Goal: Information Seeking & Learning: Learn about a topic

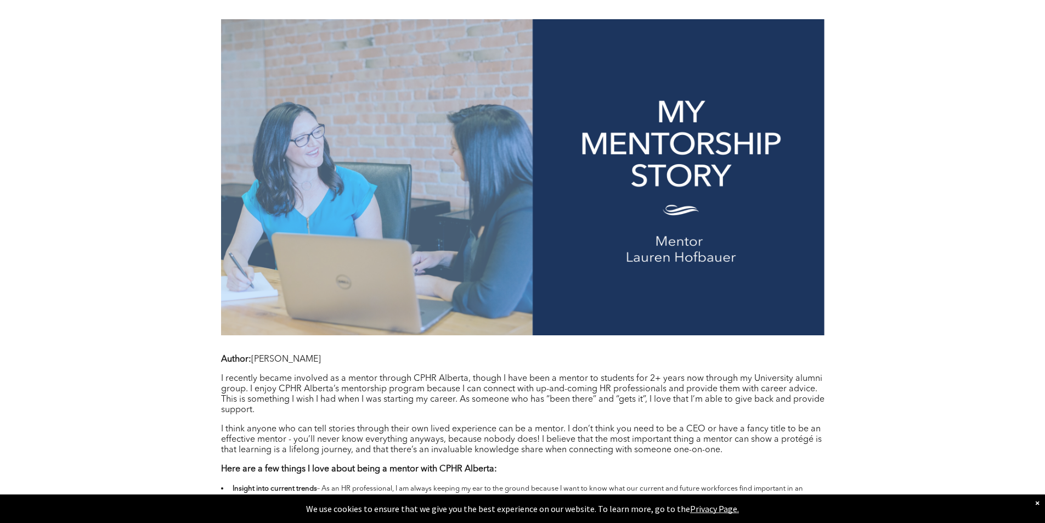
scroll to position [768, 0]
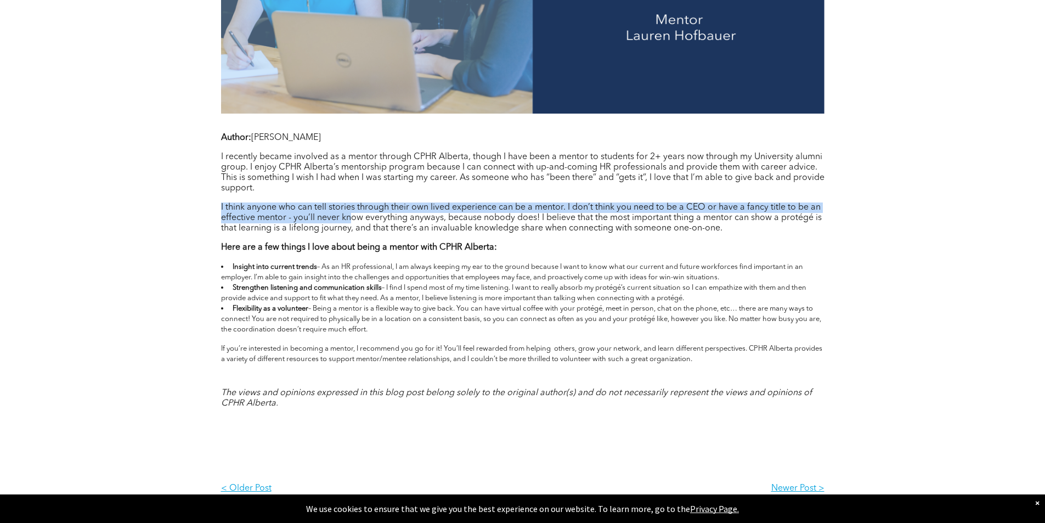
drag, startPoint x: 261, startPoint y: 212, endPoint x: 353, endPoint y: 214, distance: 92.2
click at [353, 214] on div "[DATE] 40 Test LinkedIn Twitter Author: [PERSON_NAME] I recently became involve…" at bounding box center [523, 94] width 658 height 833
click at [353, 214] on p "I think anyone who can tell stories through their own lived experience can be a…" at bounding box center [522, 217] width 603 height 31
drag, startPoint x: 248, startPoint y: 208, endPoint x: 682, endPoint y: 216, distance: 433.9
click at [682, 216] on p "I think anyone who can tell stories through their own lived experience can be a…" at bounding box center [522, 217] width 603 height 31
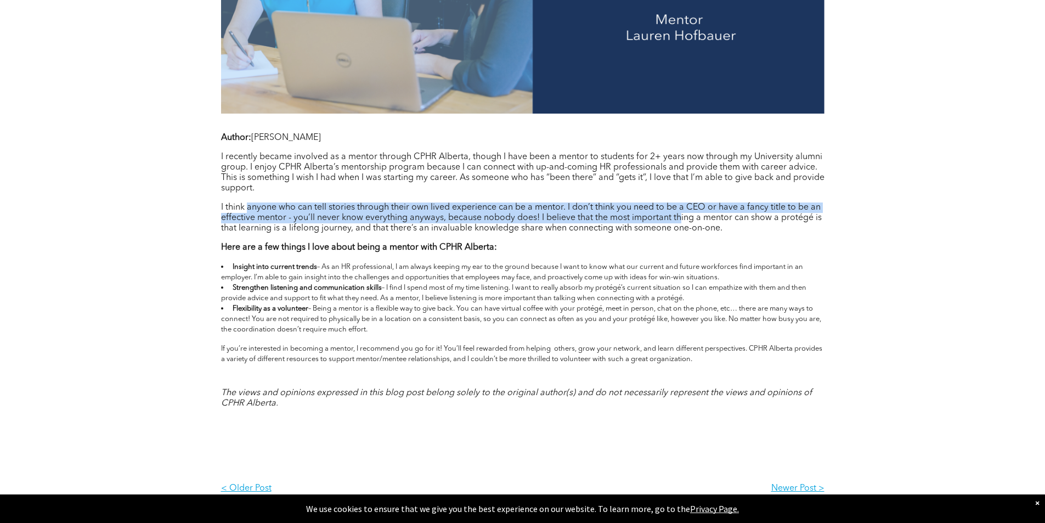
click at [682, 216] on p "I think anyone who can tell stories through their own lived experience can be a…" at bounding box center [522, 217] width 603 height 31
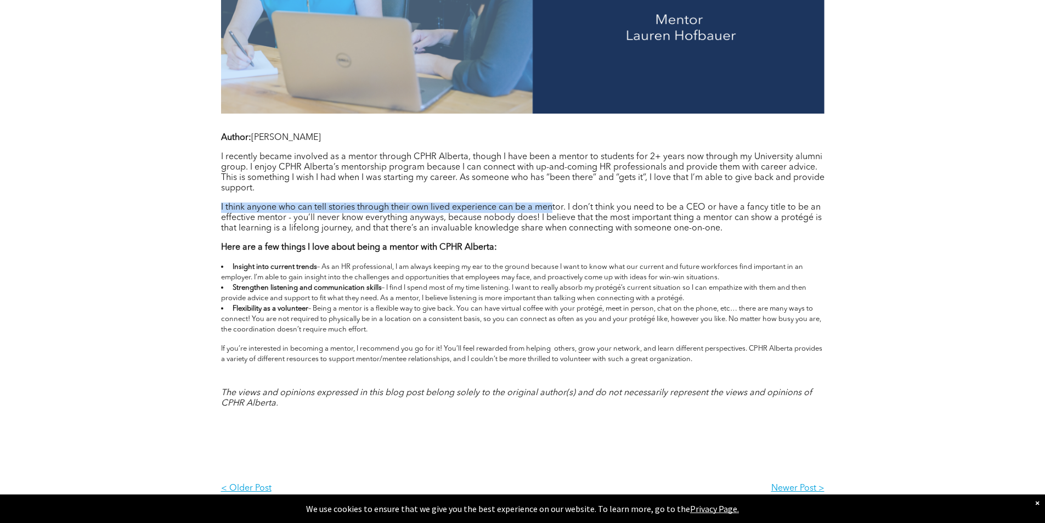
drag, startPoint x: 212, startPoint y: 204, endPoint x: 552, endPoint y: 207, distance: 340.1
click at [552, 207] on div "[DATE] 40 Test LinkedIn Twitter Author: [PERSON_NAME] I recently became involve…" at bounding box center [523, 94] width 658 height 833
click at [552, 207] on p "I think anyone who can tell stories through their own lived experience can be a…" at bounding box center [522, 217] width 603 height 31
drag, startPoint x: 305, startPoint y: 208, endPoint x: 530, endPoint y: 207, distance: 225.4
click at [530, 207] on p "I think anyone who can tell stories through their own lived experience can be a…" at bounding box center [522, 217] width 603 height 31
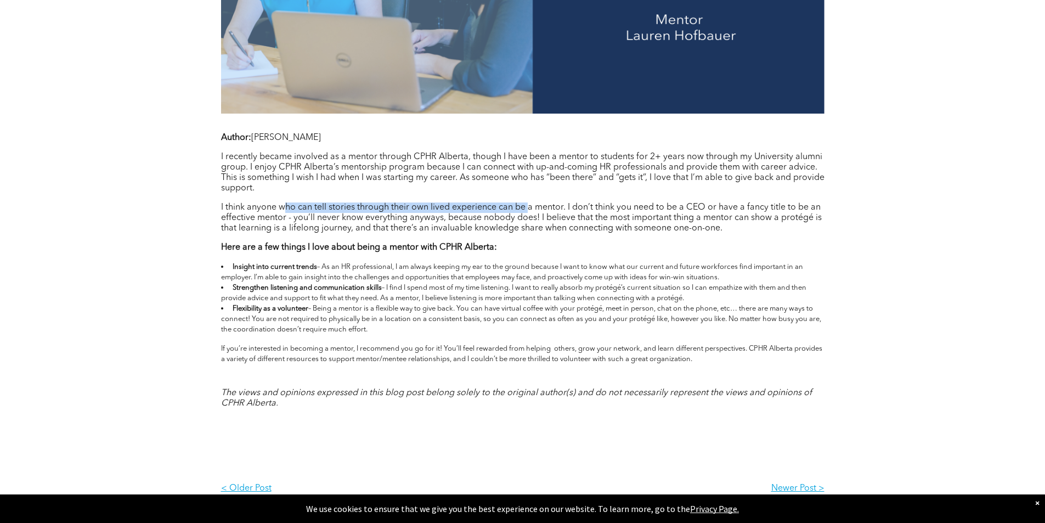
click at [530, 207] on p "I think anyone who can tell stories through their own lived experience can be a…" at bounding box center [522, 217] width 603 height 31
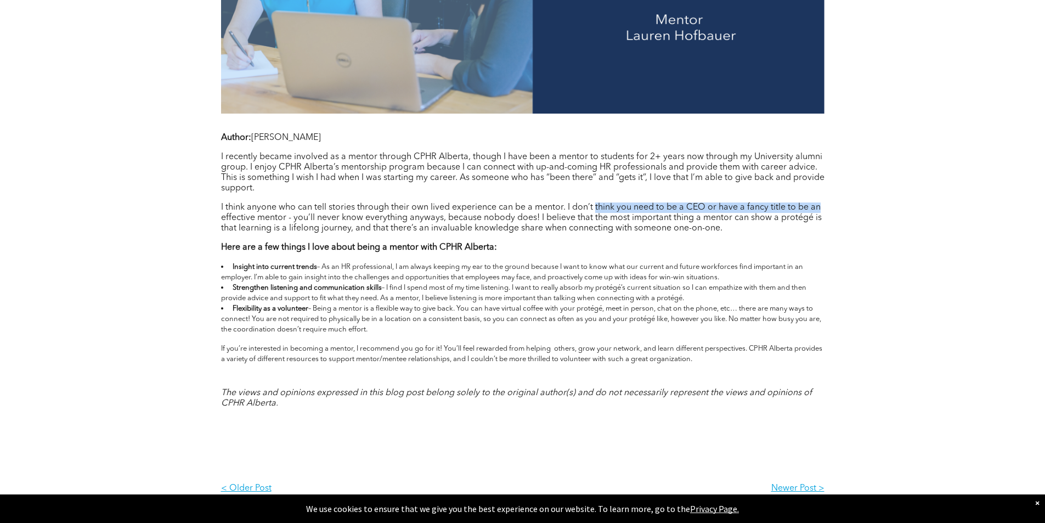
drag, startPoint x: 659, startPoint y: 211, endPoint x: 820, endPoint y: 205, distance: 161.4
click at [820, 205] on p "I think anyone who can tell stories through their own lived experience can be a…" at bounding box center [522, 217] width 603 height 31
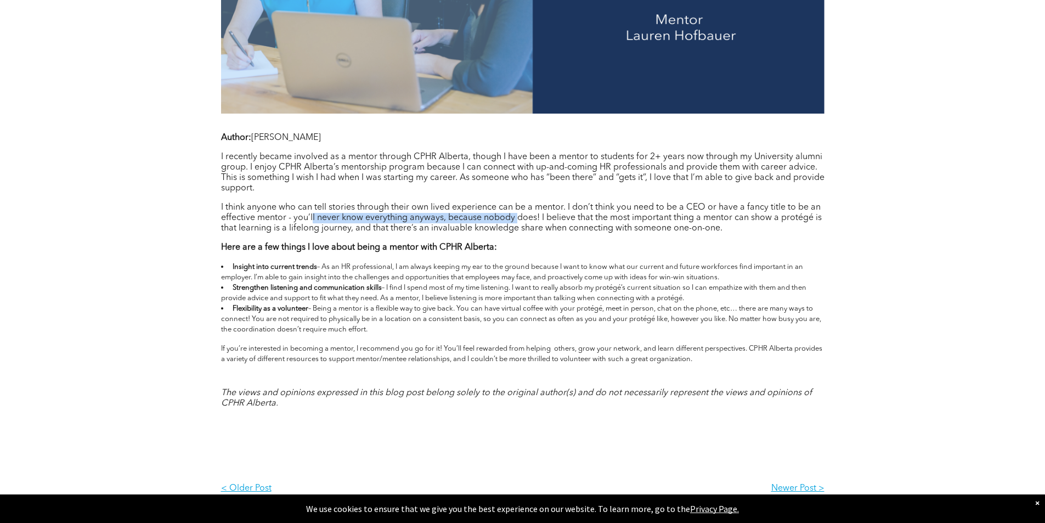
drag, startPoint x: 339, startPoint y: 212, endPoint x: 519, endPoint y: 221, distance: 180.1
click at [518, 221] on p "I think anyone who can tell stories through their own lived experience can be a…" at bounding box center [522, 217] width 603 height 31
click at [519, 221] on p "I think anyone who can tell stories through their own lived experience can be a…" at bounding box center [522, 217] width 603 height 31
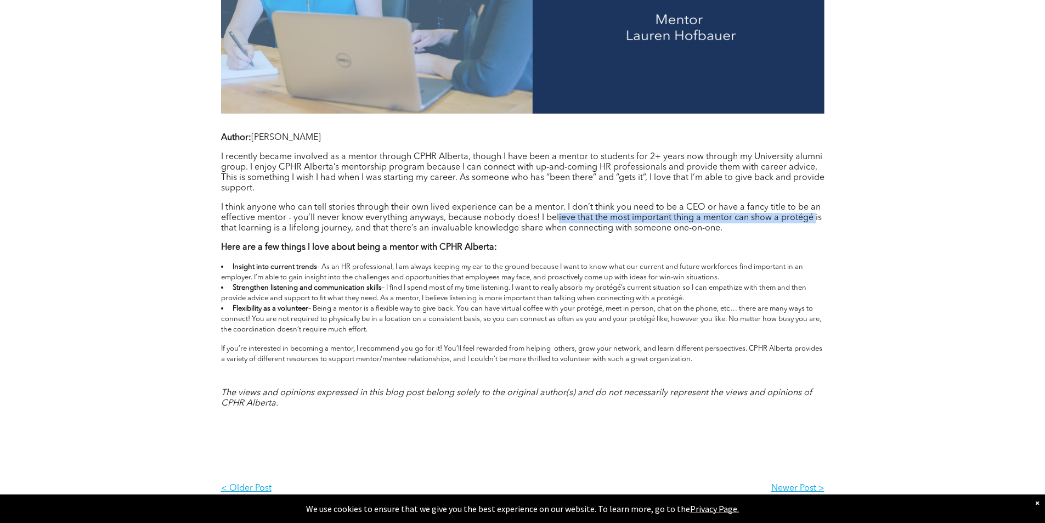
drag, startPoint x: 631, startPoint y: 213, endPoint x: 815, endPoint y: 222, distance: 183.9
click at [815, 222] on p "I think anyone who can tell stories through their own lived experience can be a…" at bounding box center [522, 217] width 603 height 31
drag, startPoint x: 558, startPoint y: 216, endPoint x: 777, endPoint y: 214, distance: 219.4
click at [777, 214] on p "I think anyone who can tell stories through their own lived experience can be a…" at bounding box center [522, 217] width 603 height 31
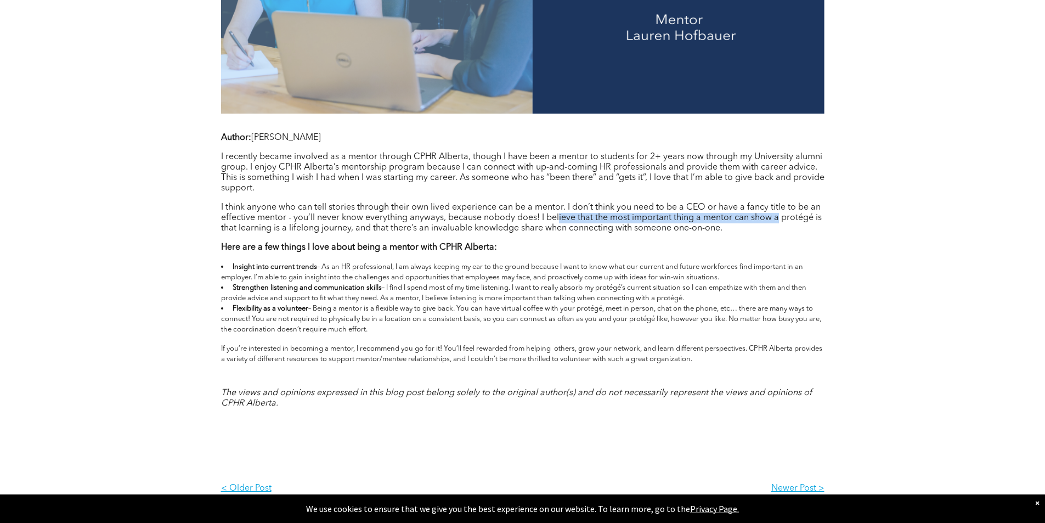
click at [777, 214] on p "I think anyone who can tell stories through their own lived experience can be a…" at bounding box center [522, 217] width 603 height 31
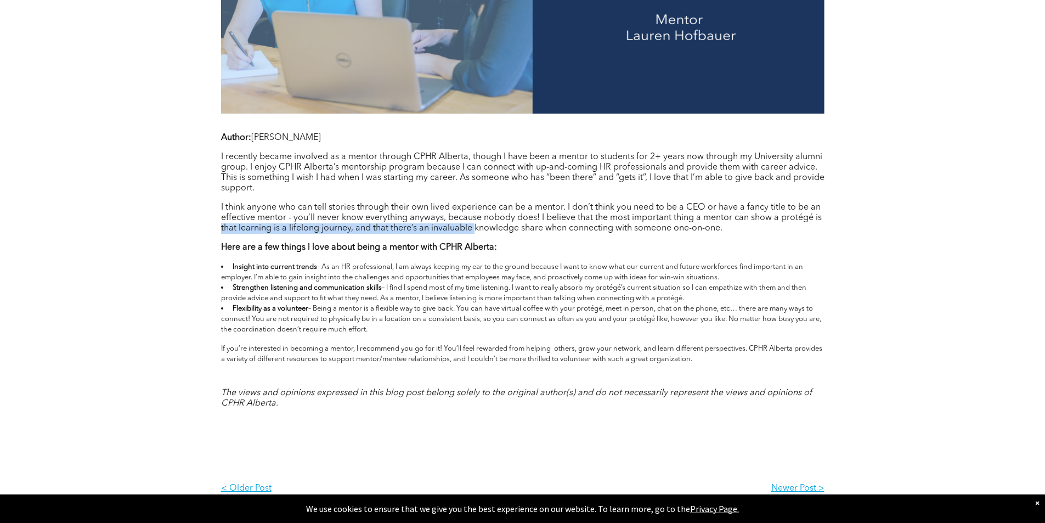
drag, startPoint x: 197, startPoint y: 229, endPoint x: 473, endPoint y: 229, distance: 276.4
click at [473, 229] on div "[DATE] 40 Test LinkedIn Twitter Author: [PERSON_NAME] I recently became involve…" at bounding box center [523, 94] width 658 height 833
click at [473, 229] on p "I think anyone who can tell stories through their own lived experience can be a…" at bounding box center [522, 217] width 603 height 31
drag, startPoint x: 205, startPoint y: 227, endPoint x: 516, endPoint y: 231, distance: 310.5
click at [516, 231] on div "[DATE] 40 Test LinkedIn Twitter Author: [PERSON_NAME] I recently became involve…" at bounding box center [523, 94] width 658 height 833
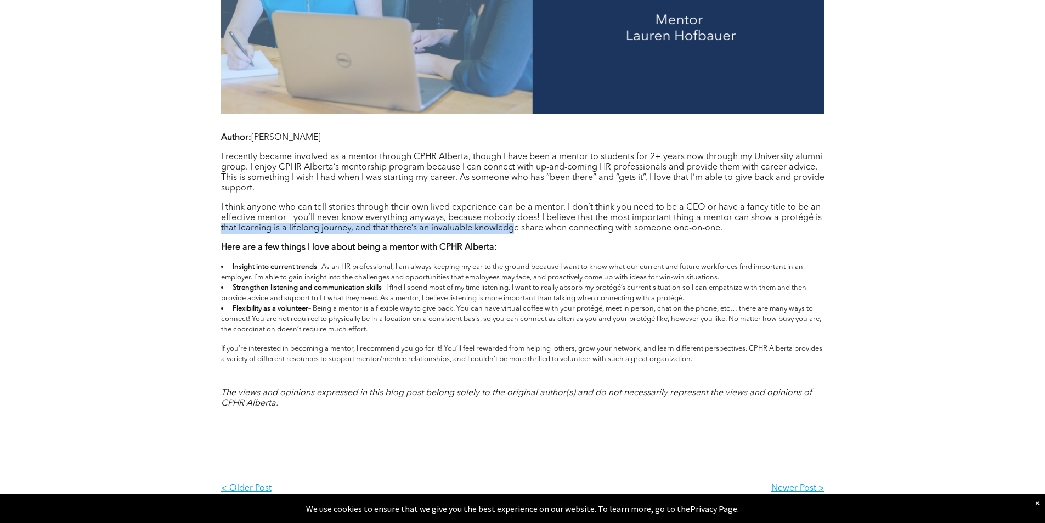
click at [516, 231] on p "I think anyone who can tell stories through their own lived experience can be a…" at bounding box center [522, 217] width 603 height 31
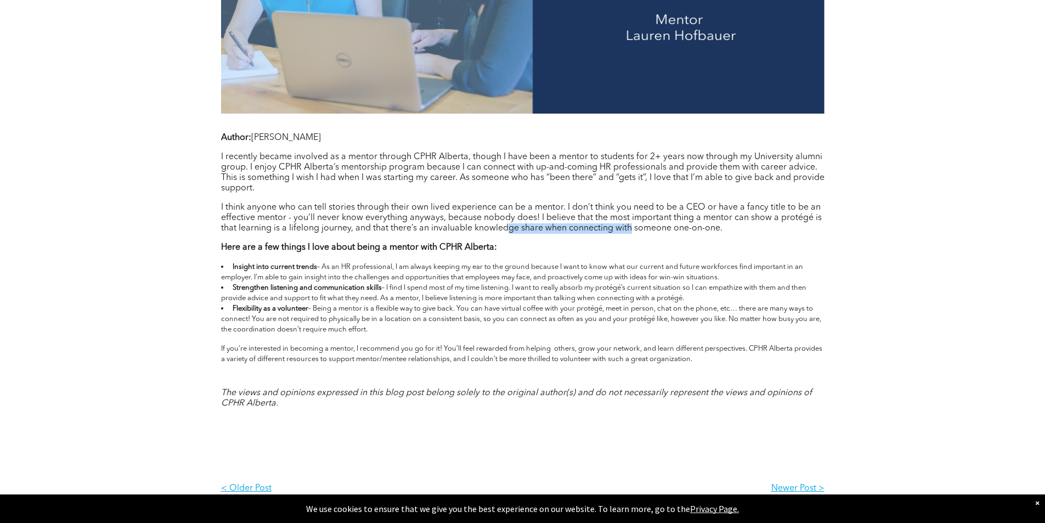
drag, startPoint x: 506, startPoint y: 231, endPoint x: 633, endPoint y: 230, distance: 127.2
click at [633, 230] on p "I think anyone who can tell stories through their own lived experience can be a…" at bounding box center [522, 217] width 603 height 31
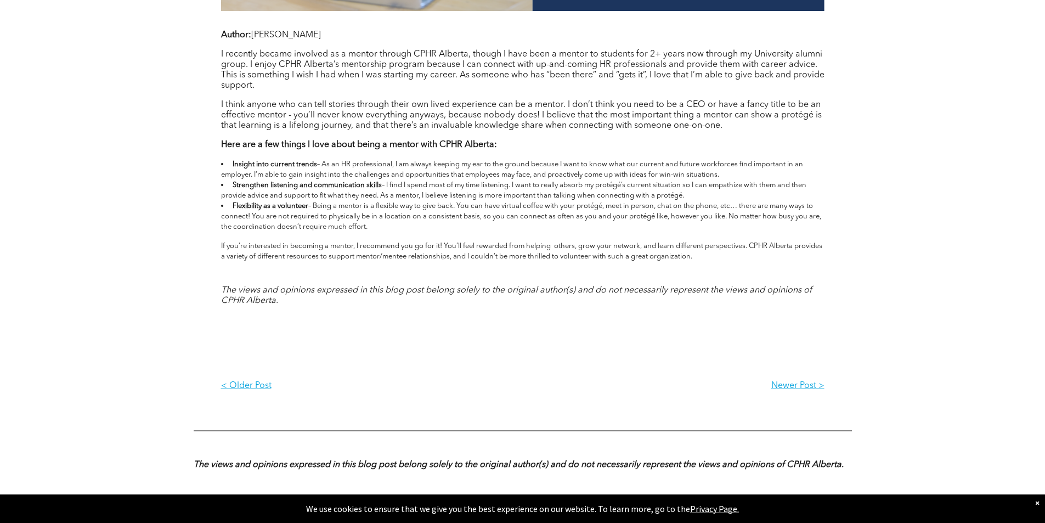
scroll to position [878, 0]
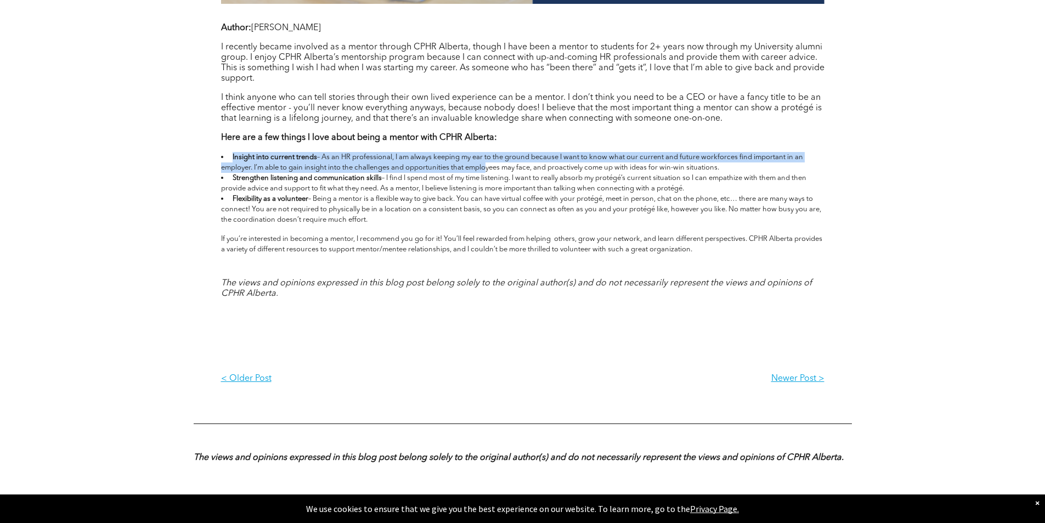
drag, startPoint x: 246, startPoint y: 161, endPoint x: 483, endPoint y: 163, distance: 236.4
click at [483, 163] on li "Insight into current trends – As an HR professional, I am always keeping my ear…" at bounding box center [522, 162] width 603 height 21
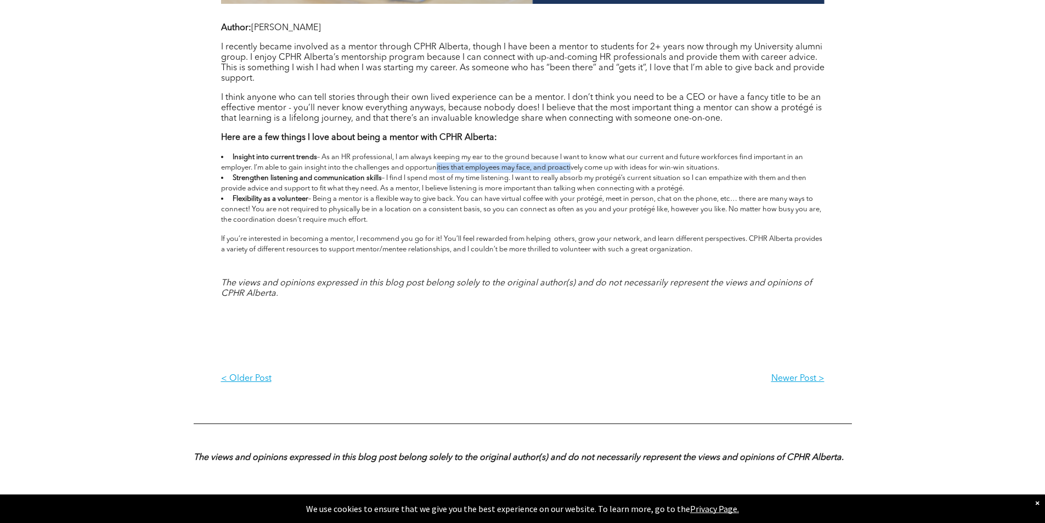
drag, startPoint x: 431, startPoint y: 162, endPoint x: 570, endPoint y: 165, distance: 139.9
click at [570, 165] on li "Insight into current trends – As an HR professional, I am always keeping my ear…" at bounding box center [522, 162] width 603 height 21
drag, startPoint x: 522, startPoint y: 158, endPoint x: 737, endPoint y: 164, distance: 215.1
click at [737, 164] on li "Insight into current trends – As an HR professional, I am always keeping my ear…" at bounding box center [522, 162] width 603 height 21
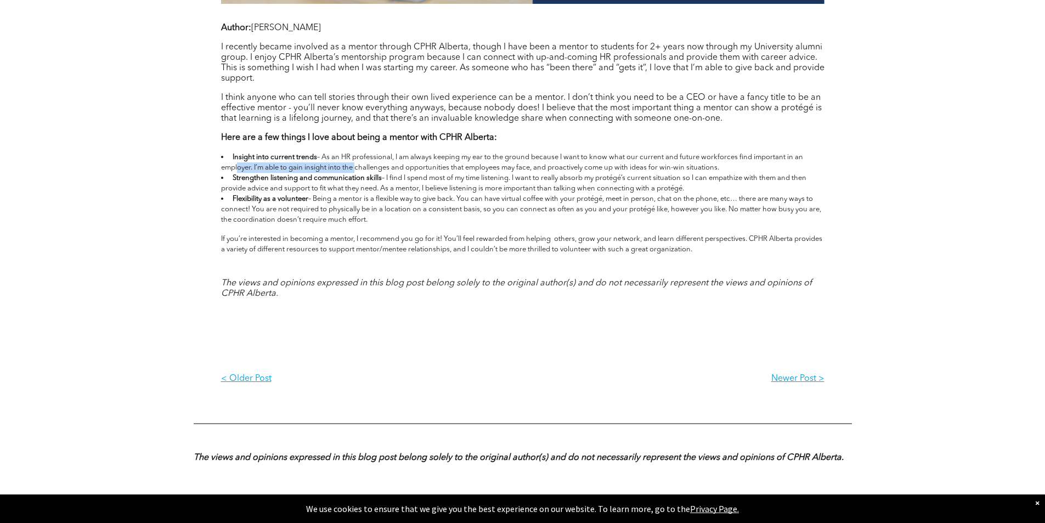
drag, startPoint x: 229, startPoint y: 168, endPoint x: 353, endPoint y: 168, distance: 124.0
click at [353, 168] on span "Insight into current trends – As an HR professional, I am always keeping my ear…" at bounding box center [512, 163] width 582 height 18
drag, startPoint x: 283, startPoint y: 168, endPoint x: 554, endPoint y: 167, distance: 270.9
click at [554, 167] on span "Insight into current trends – As an HR professional, I am always keeping my ear…" at bounding box center [512, 163] width 582 height 18
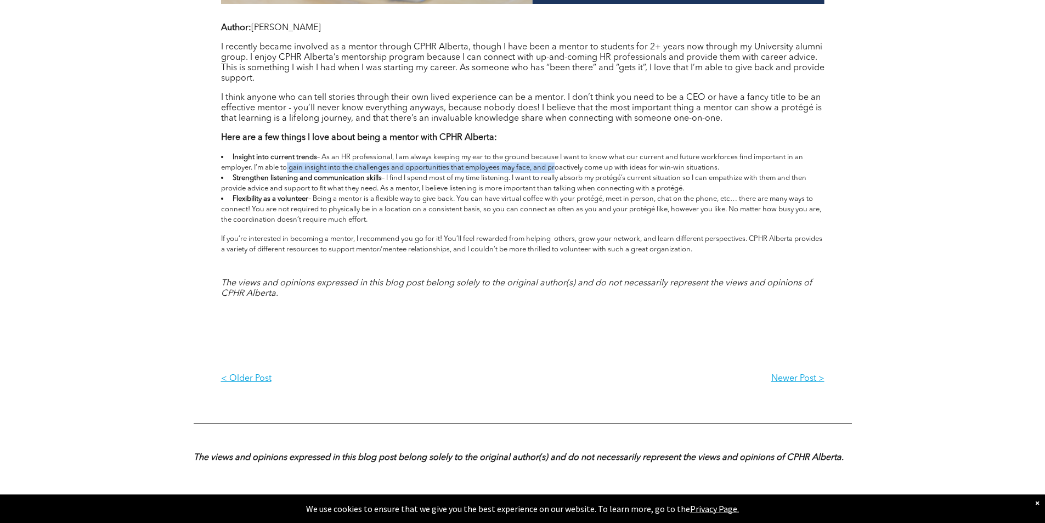
click at [554, 167] on span "Insight into current trends – As an HR professional, I am always keeping my ear…" at bounding box center [512, 163] width 582 height 18
drag, startPoint x: 399, startPoint y: 210, endPoint x: 555, endPoint y: 216, distance: 155.9
click at [555, 216] on li "Flexibility as a volunteer – Being a mentor is a flexible way to give back. You…" at bounding box center [522, 209] width 603 height 31
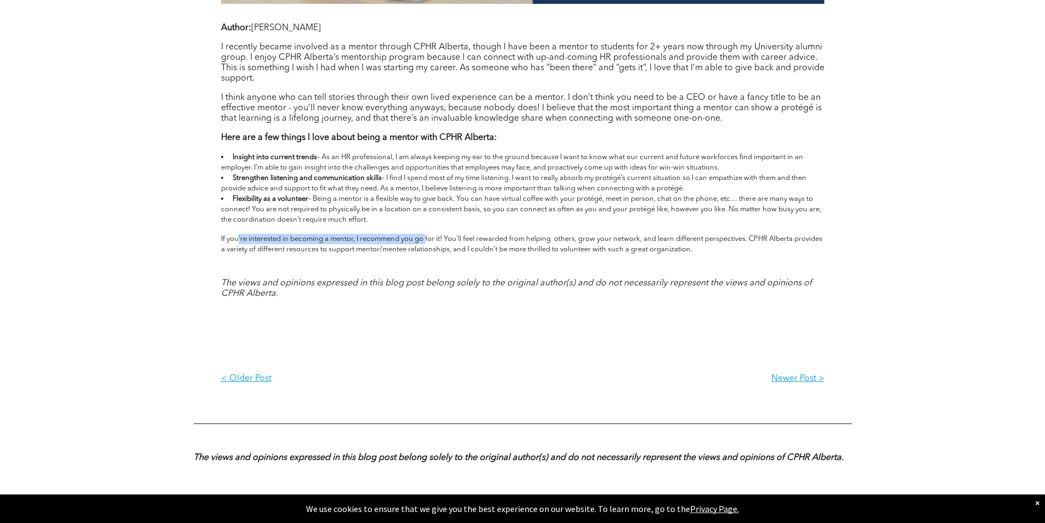
drag, startPoint x: 269, startPoint y: 236, endPoint x: 429, endPoint y: 237, distance: 160.1
click at [429, 237] on span "If you’re interested in becoming a mentor, I recommend you go for it! You’ll fe…" at bounding box center [521, 244] width 601 height 18
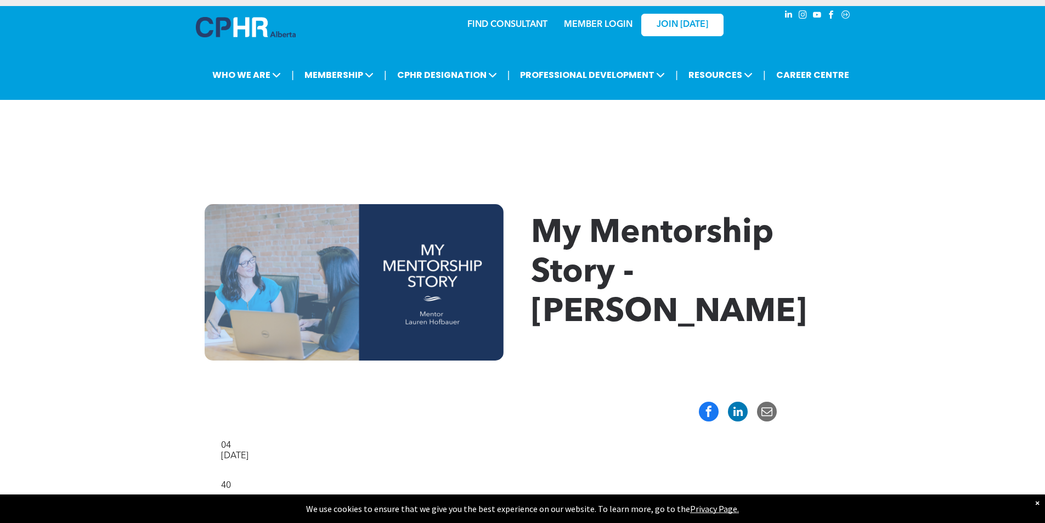
scroll to position [0, 0]
